Goal: Information Seeking & Learning: Learn about a topic

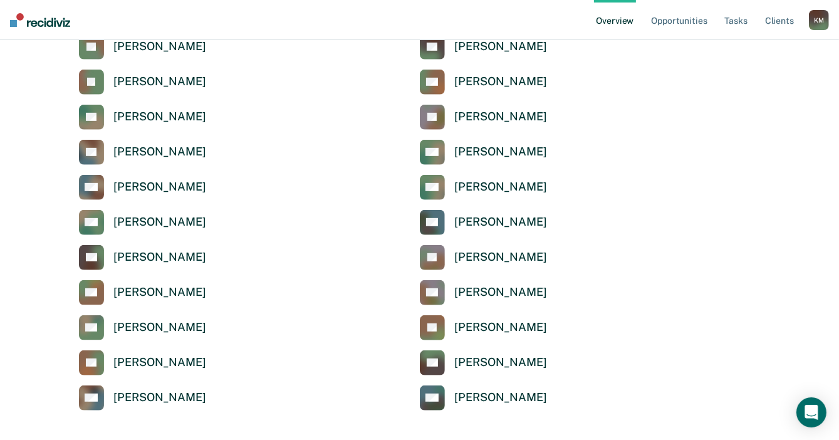
scroll to position [501, 0]
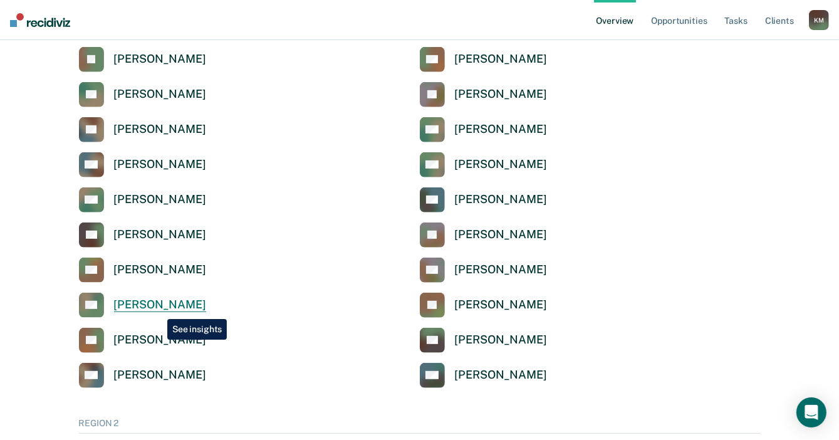
click at [158, 309] on div "[PERSON_NAME]" at bounding box center [160, 304] width 92 height 14
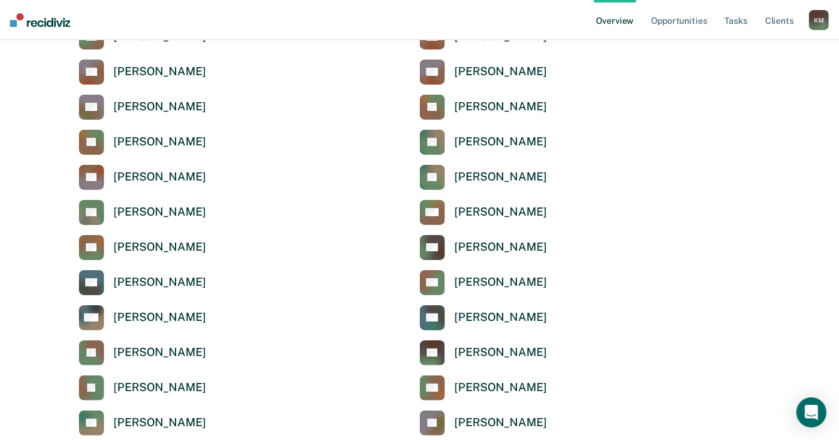
scroll to position [63, 0]
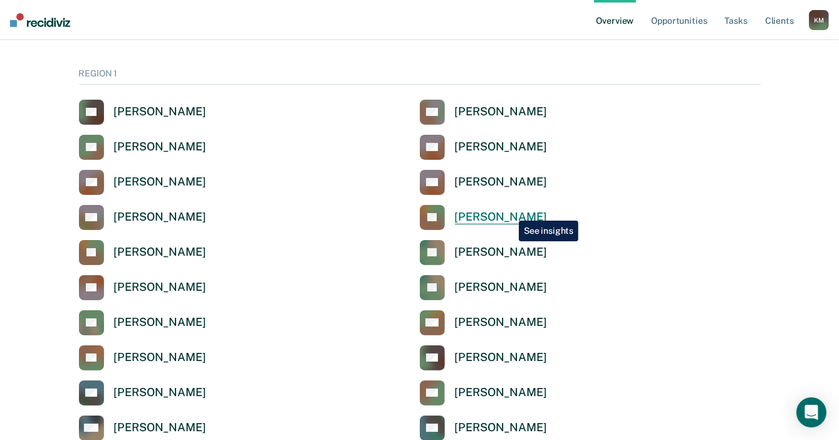
click at [510, 214] on div "[PERSON_NAME]" at bounding box center [501, 217] width 92 height 14
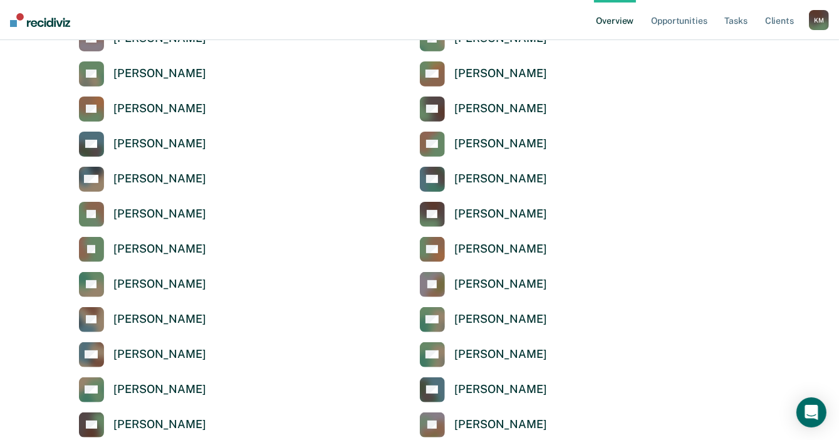
scroll to position [313, 0]
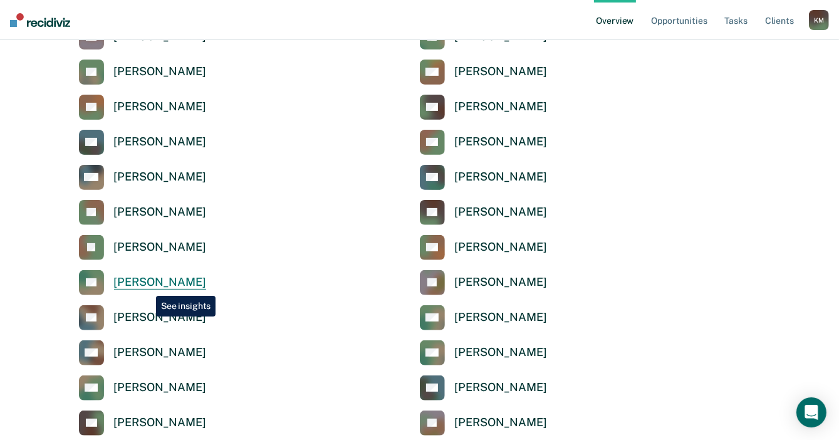
click at [147, 286] on div "[PERSON_NAME]" at bounding box center [160, 282] width 92 height 14
